Goal: Download file/media

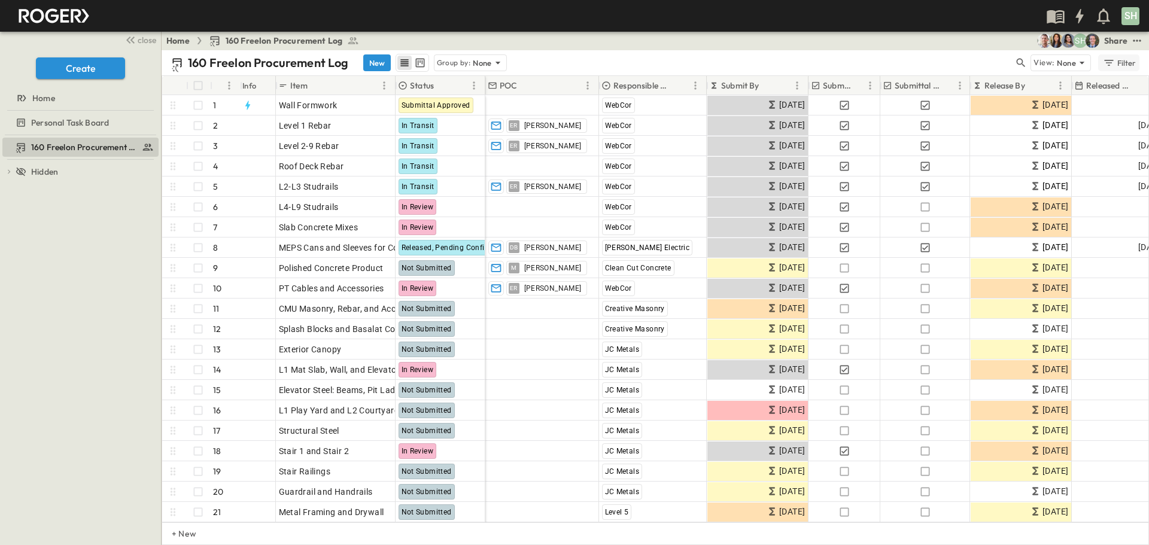
click at [1118, 68] on div "Filter" at bounding box center [1119, 62] width 34 height 13
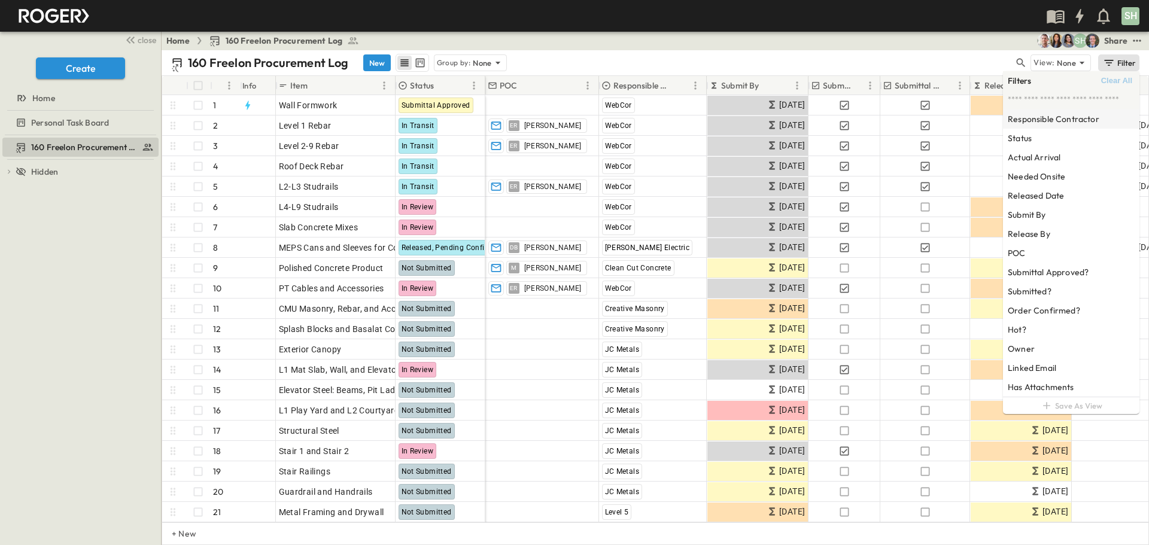
click at [1075, 121] on h6 "Responsible Contractor" at bounding box center [1054, 119] width 92 height 12
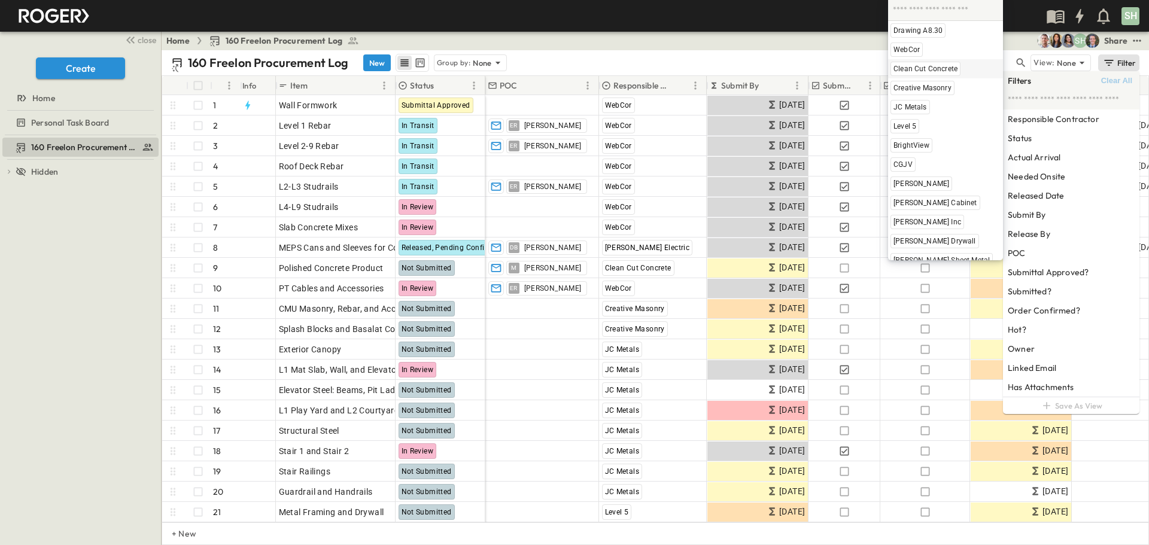
click at [916, 69] on span "Clean Cut Concrete" at bounding box center [925, 69] width 64 height 10
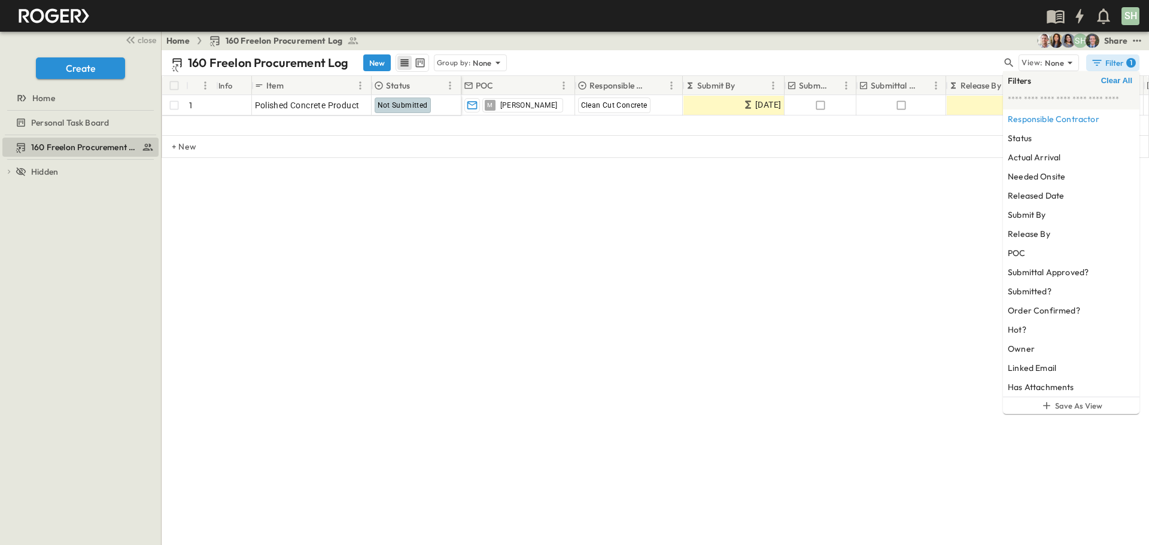
click at [820, 232] on div "# Info Item Status POC Responsible Contractor Submit By Submitted? Submittal Ap…" at bounding box center [655, 165] width 987 height 180
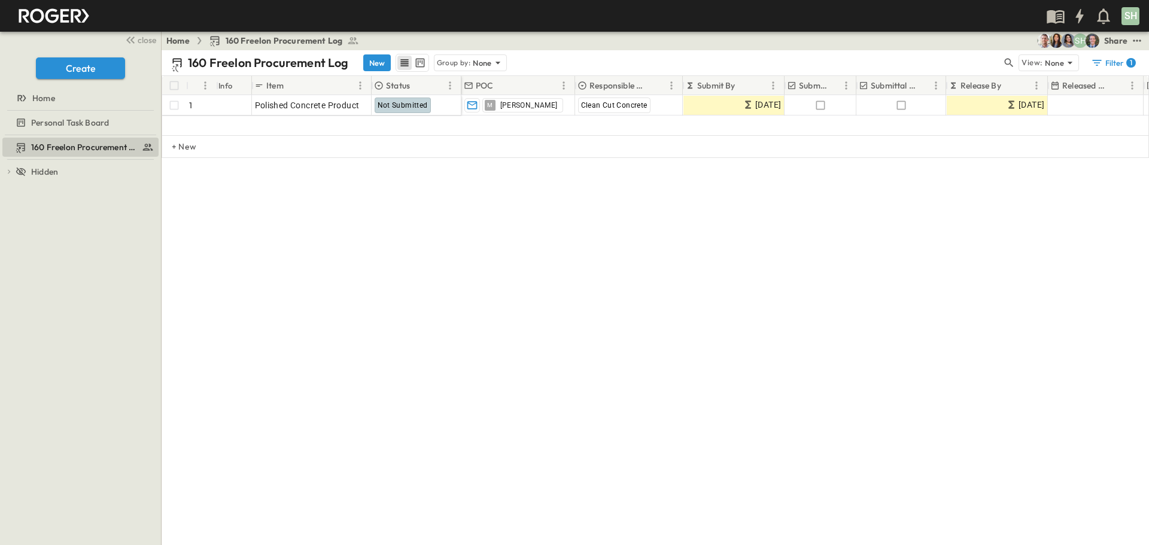
click at [510, 278] on div "160 Freelon Procurement Log New Group by: None View: None Filter 1 # Info Item …" at bounding box center [655, 297] width 987 height 495
click at [1108, 66] on div "Filter 1" at bounding box center [1113, 63] width 45 height 12
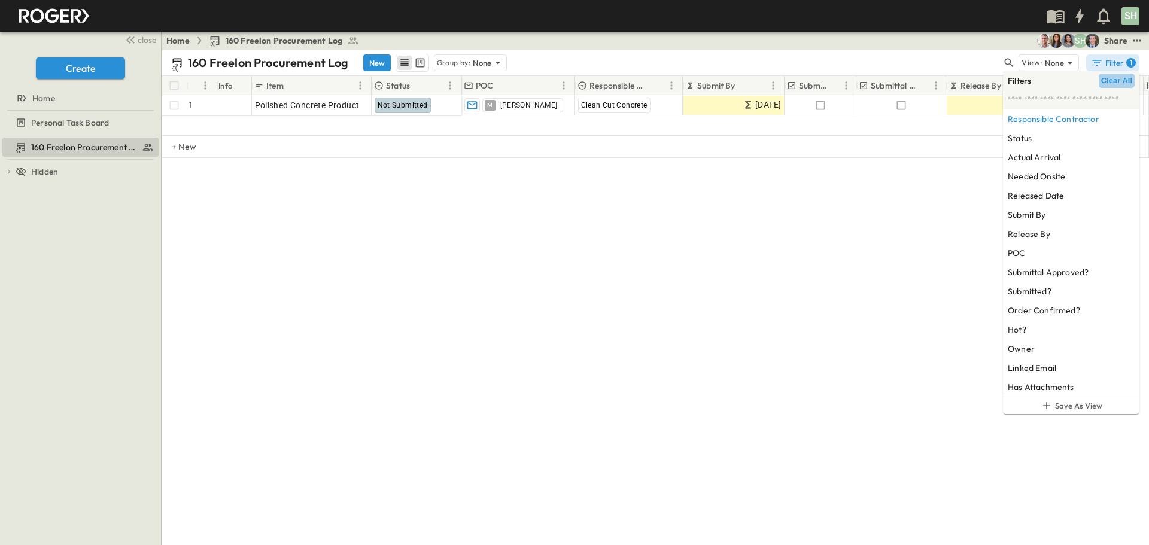
click at [1107, 85] on span "Clear All" at bounding box center [1116, 81] width 31 height 10
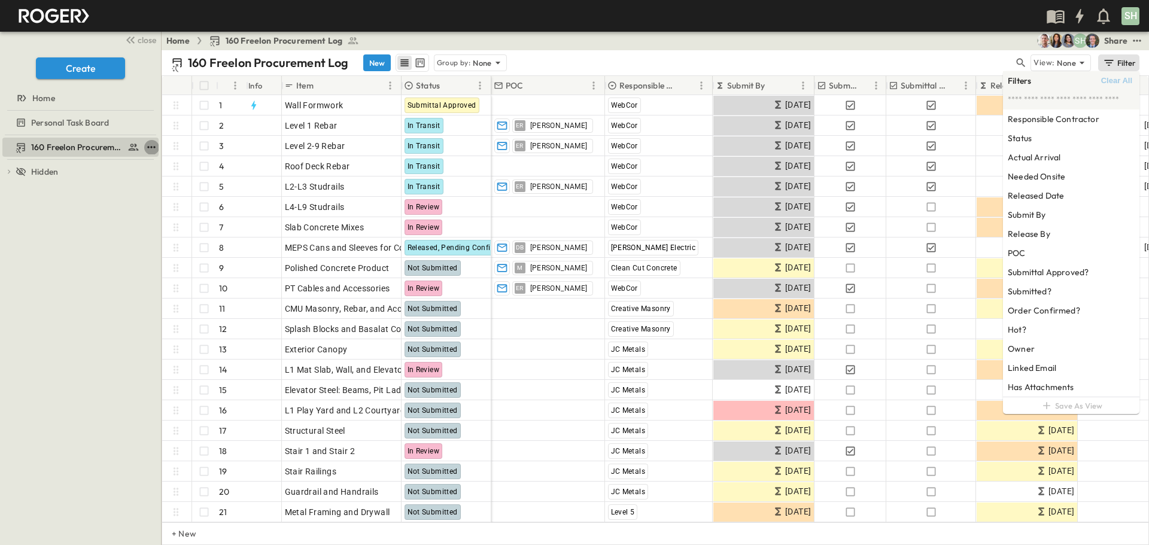
click at [150, 147] on icon "test" at bounding box center [151, 147] width 12 height 12
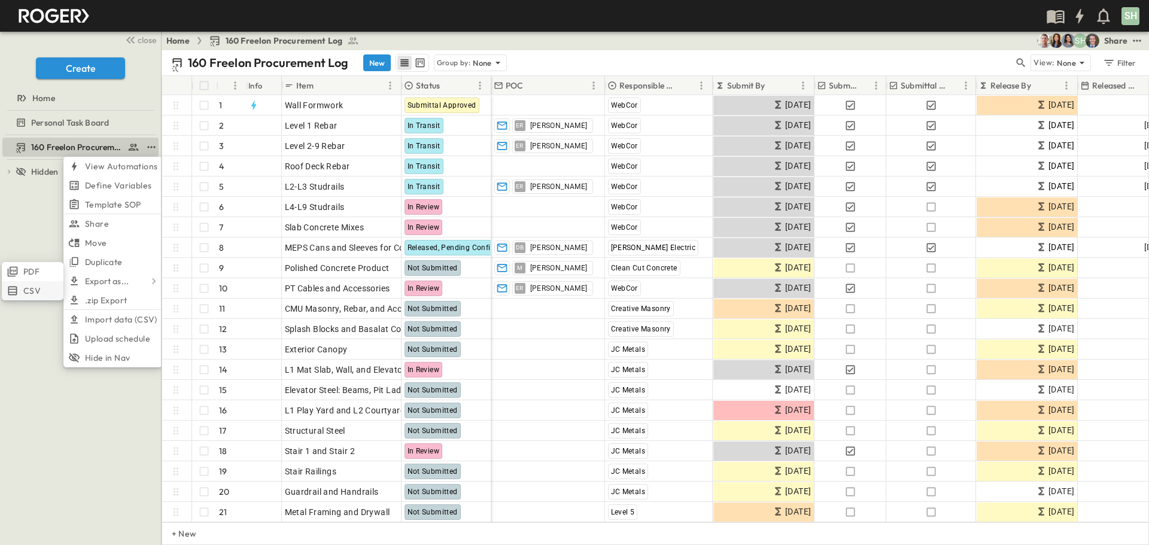
click at [33, 291] on span "CSV" at bounding box center [31, 291] width 17 height 12
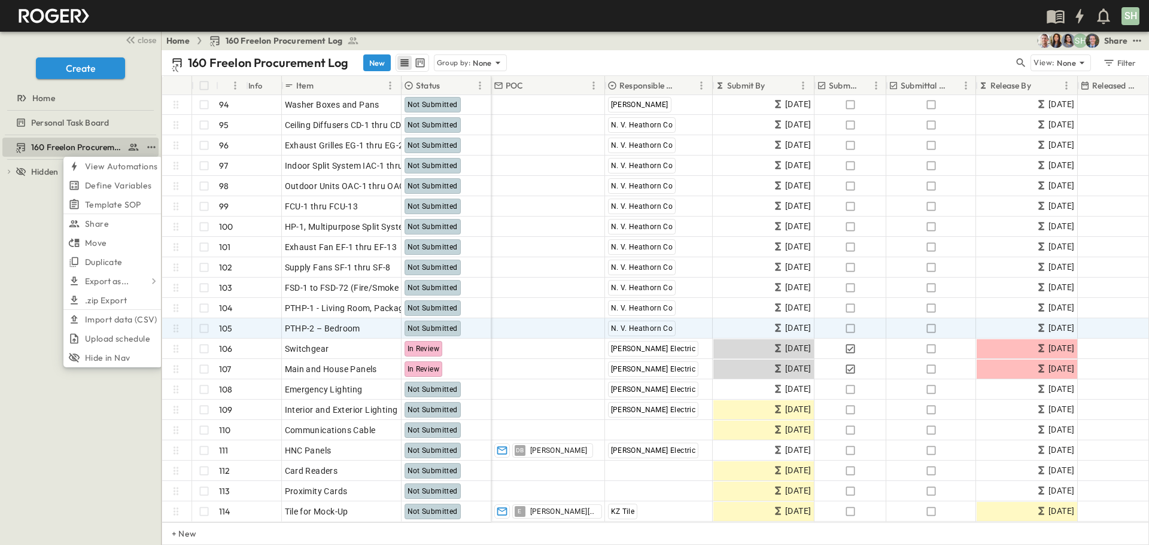
scroll to position [1902, 0]
